Goal: Find specific page/section: Find specific page/section

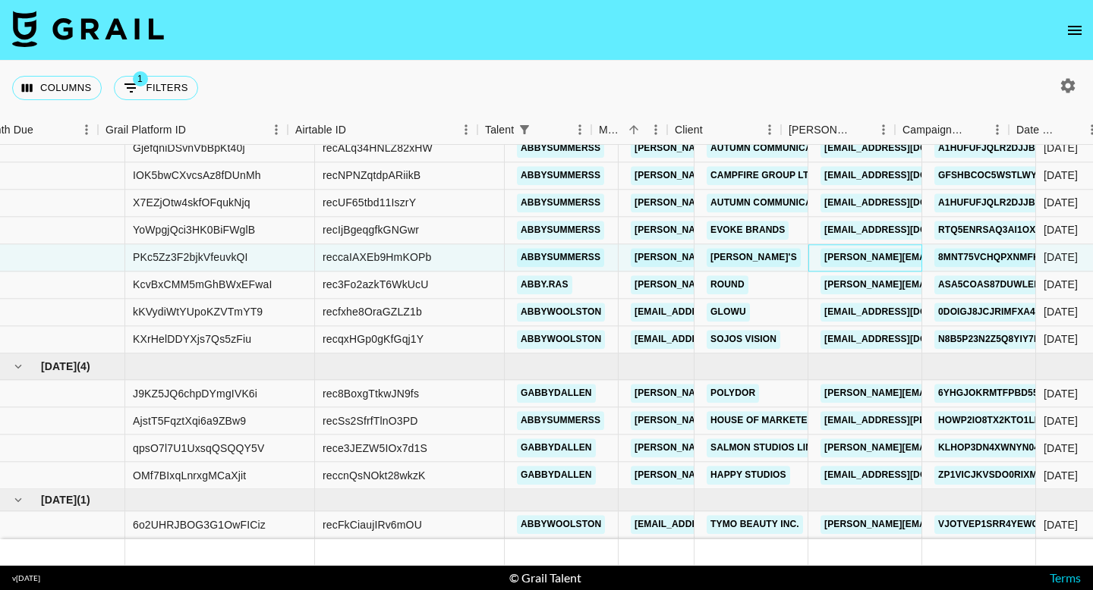
scroll to position [359, 27]
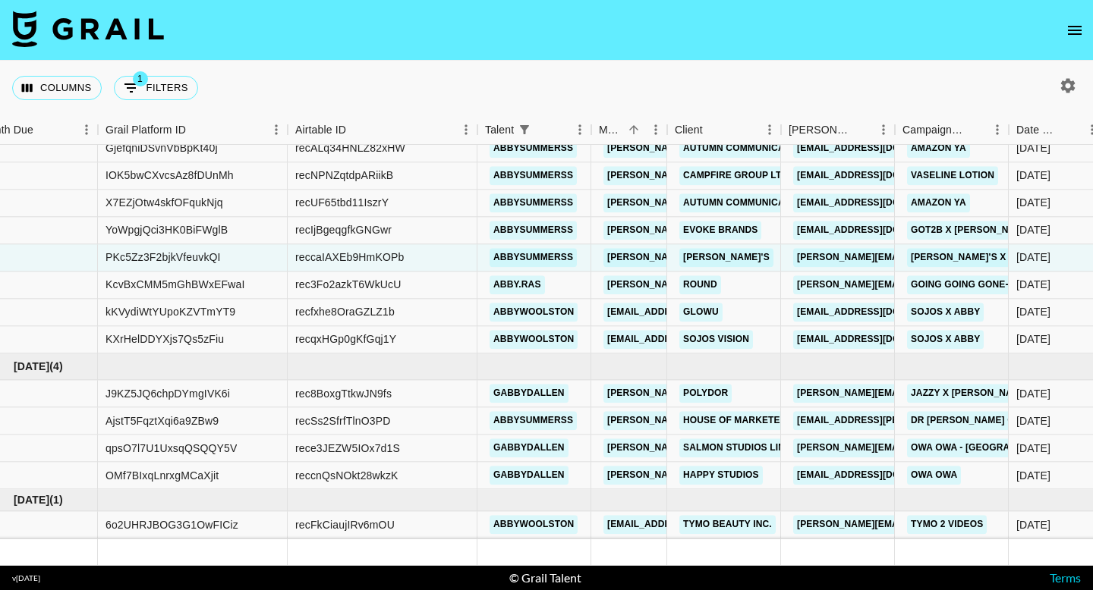
click at [156, 93] on button "1 Filters" at bounding box center [156, 88] width 84 height 24
select select "talentName"
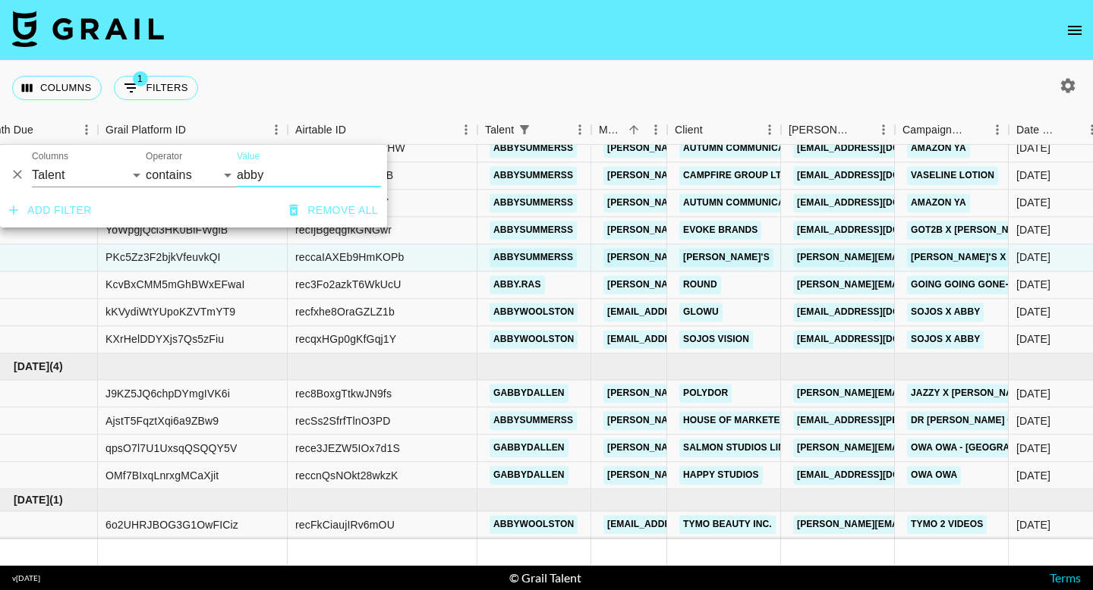
drag, startPoint x: 294, startPoint y: 181, endPoint x: 264, endPoint y: 173, distance: 30.7
click at [264, 173] on input "abby" at bounding box center [309, 175] width 144 height 24
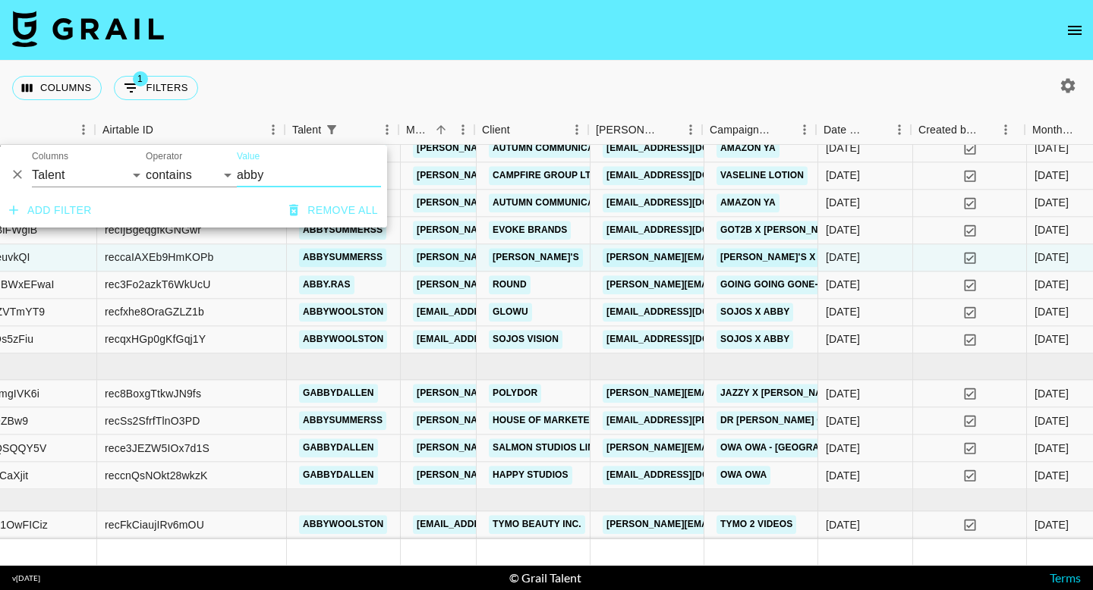
scroll to position [359, 220]
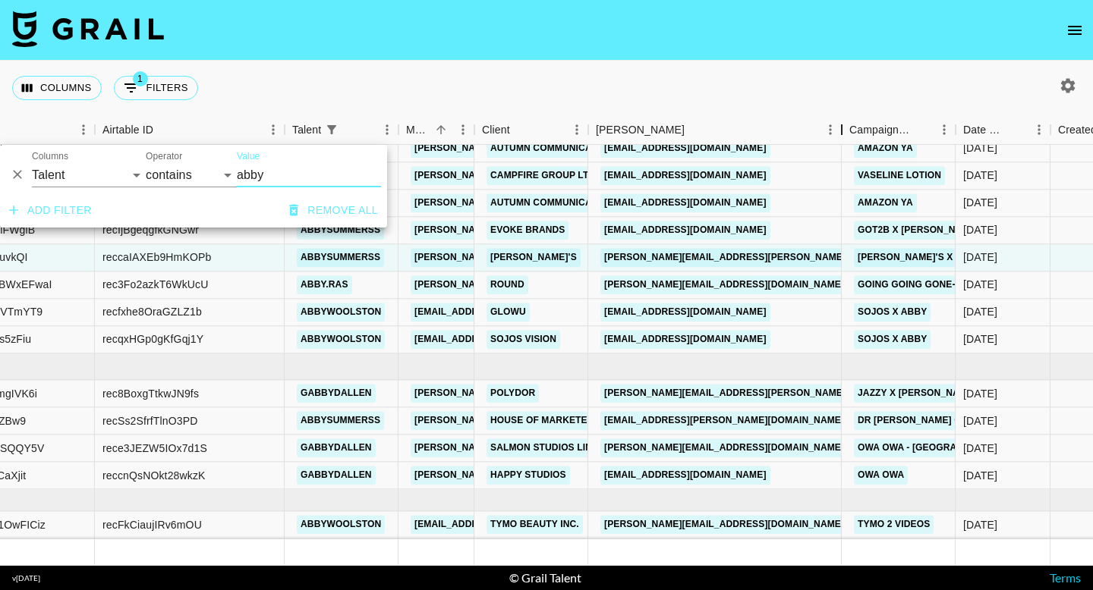
drag, startPoint x: 701, startPoint y: 127, endPoint x: 841, endPoint y: 112, distance: 140.4
click at [841, 112] on div "Columns 1 Filters + Booking Month Due Grail Platform ID Airtable ID Talent Mana…" at bounding box center [546, 313] width 1093 height 505
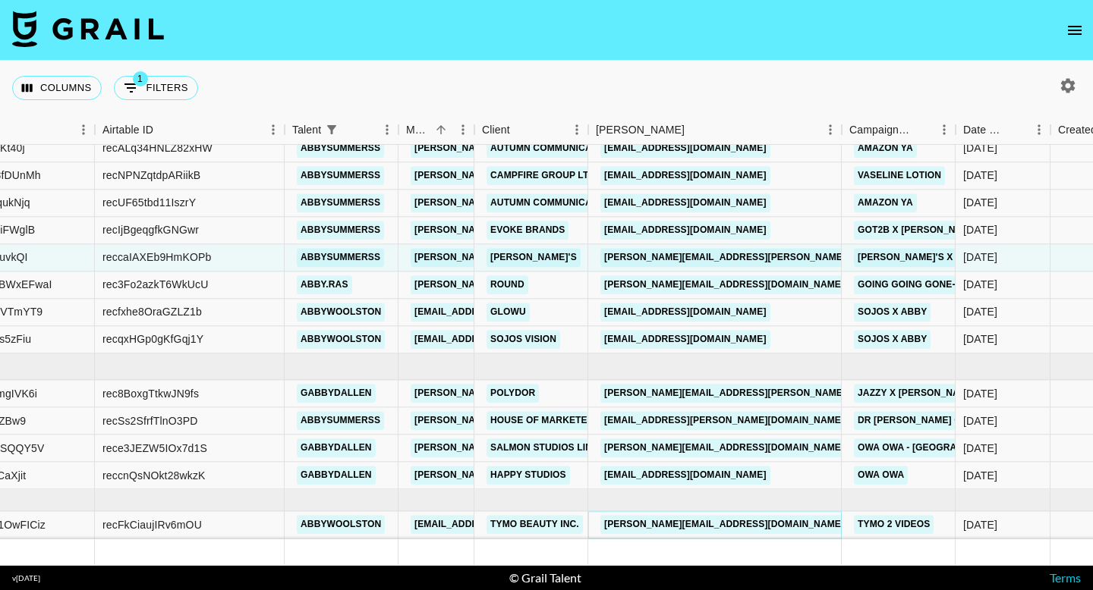
click at [688, 524] on link "[PERSON_NAME][EMAIL_ADDRESS][DOMAIN_NAME]" at bounding box center [723, 525] width 247 height 19
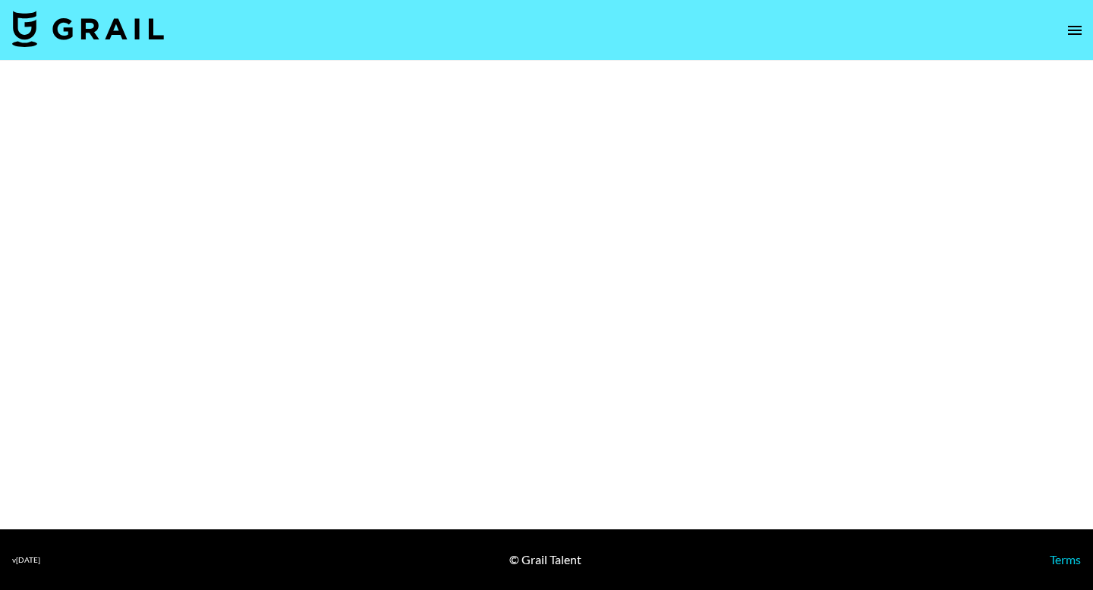
select select "Brand"
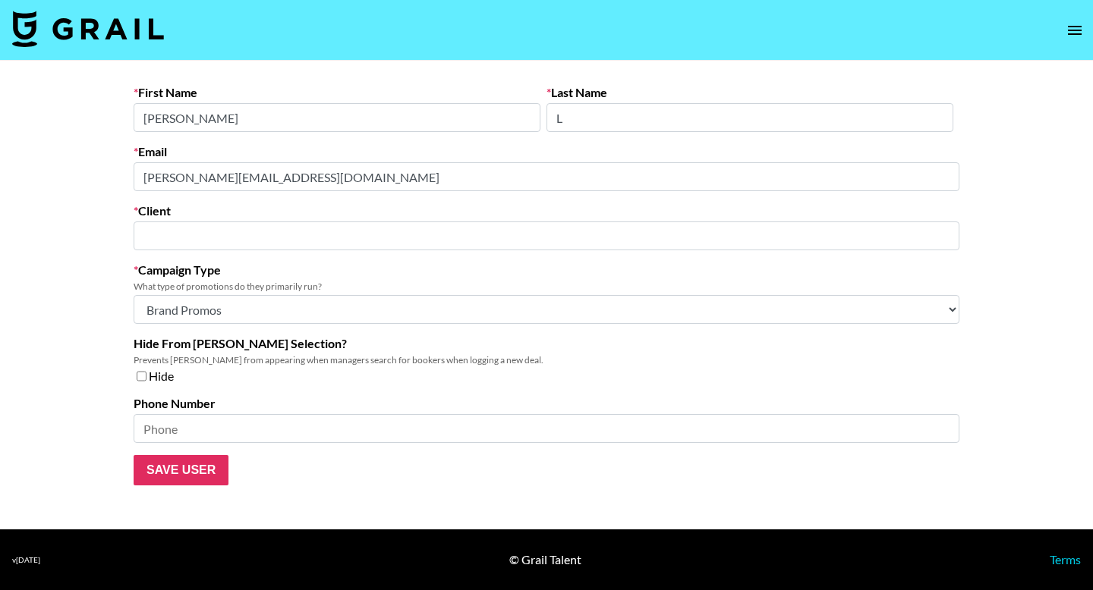
type input "TYMO BEAUTY INC."
click at [105, 187] on main "First Name Christine Last Name L Email christine.l@tymobeauty.com Client TYMO B…" at bounding box center [546, 295] width 1093 height 469
